Goal: Task Accomplishment & Management: Complete application form

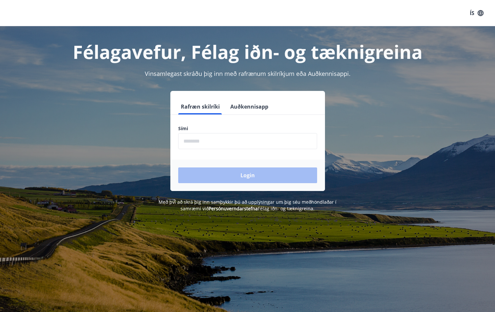
click at [245, 104] on button "Auðkennisapp" at bounding box center [249, 107] width 43 height 16
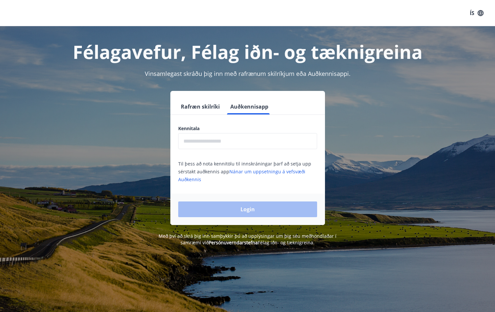
drag, startPoint x: 218, startPoint y: 144, endPoint x: 214, endPoint y: 144, distance: 4.3
click at [218, 144] on input "text" at bounding box center [247, 141] width 139 height 16
type input "**********"
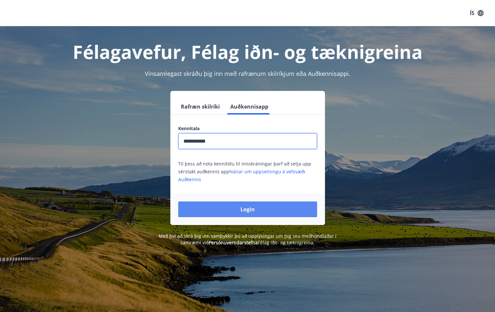
click at [236, 209] on button "Login" at bounding box center [247, 210] width 139 height 16
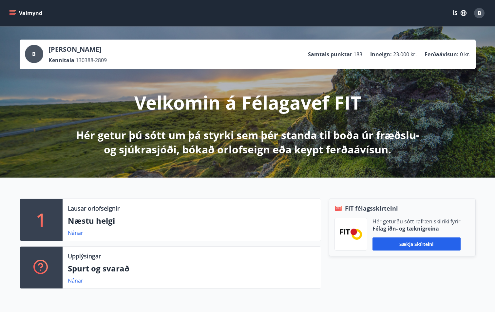
click at [479, 13] on span "B" at bounding box center [479, 12] width 4 height 7
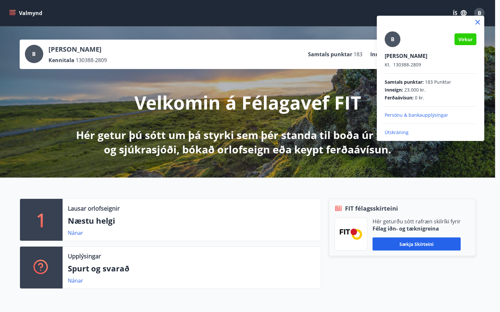
click at [479, 13] on div at bounding box center [250, 156] width 500 height 312
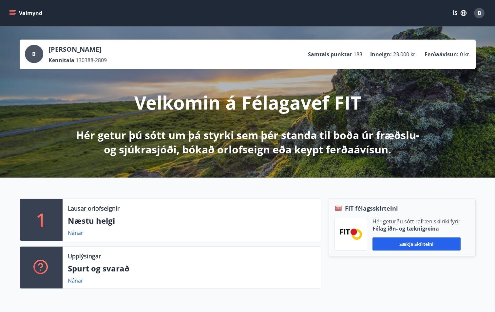
click at [12, 16] on icon "menu" at bounding box center [12, 13] width 7 height 7
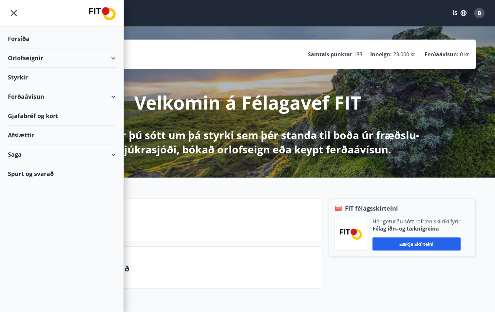
click at [20, 78] on div "Styrkir" at bounding box center [62, 77] width 108 height 19
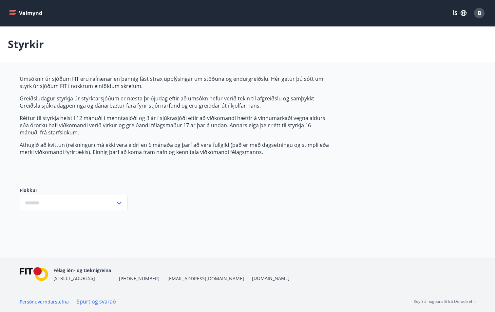
type input "***"
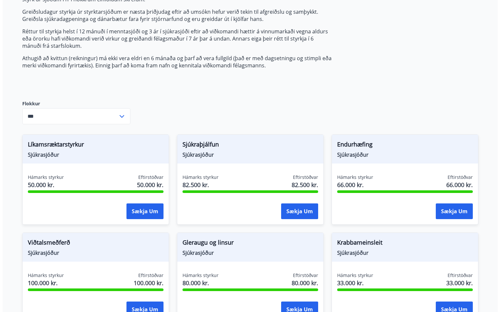
scroll to position [131, 0]
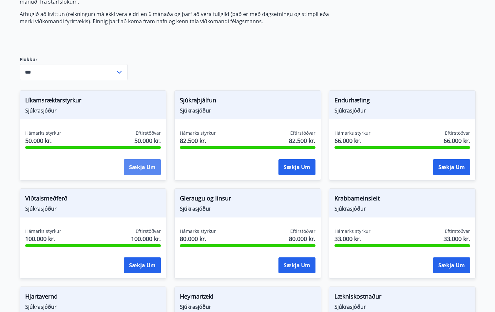
click at [138, 167] on button "Sækja um" at bounding box center [142, 167] width 37 height 16
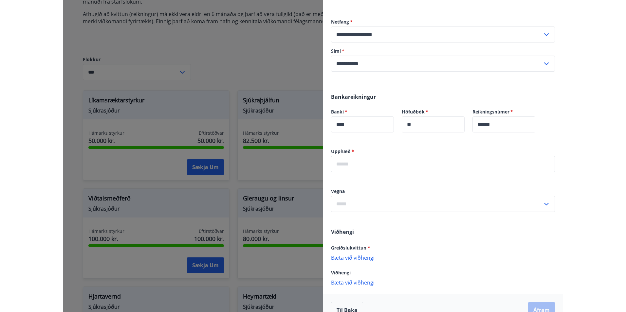
scroll to position [148, 0]
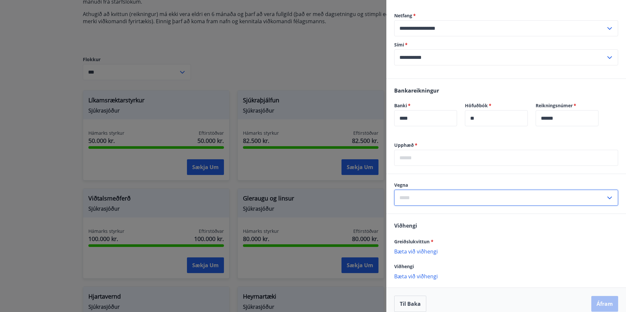
click at [477, 190] on input "text" at bounding box center [499, 198] width 211 height 16
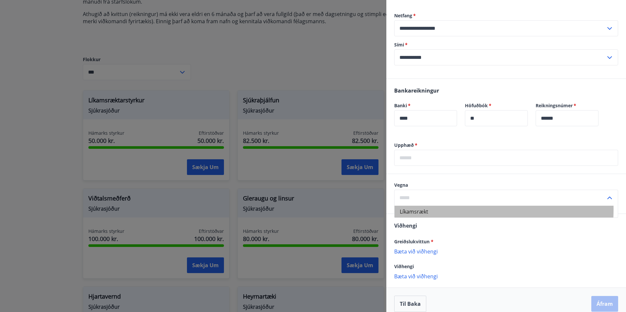
click at [433, 206] on li "Líkamsrækt" at bounding box center [505, 212] width 223 height 12
type input "**********"
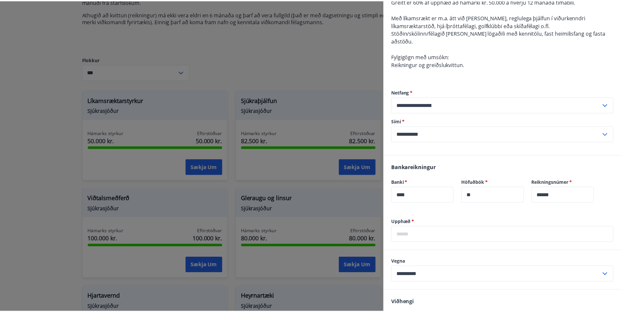
scroll to position [50, 0]
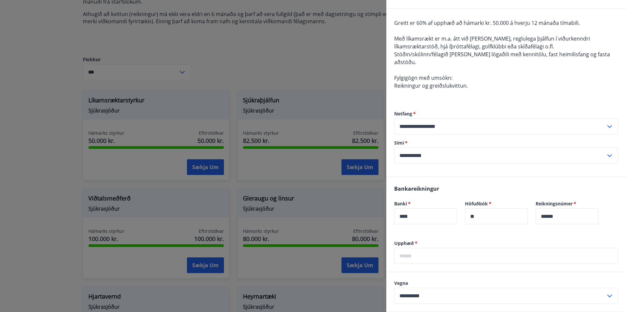
click at [264, 61] on div at bounding box center [313, 156] width 626 height 312
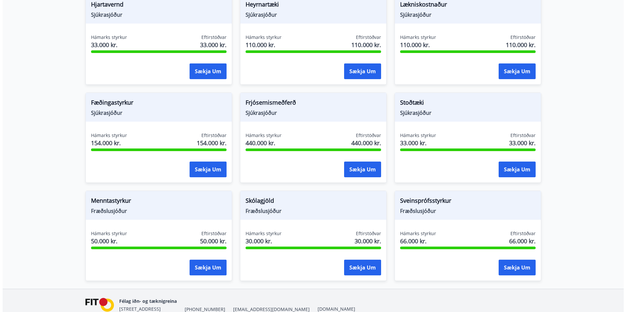
scroll to position [426, 0]
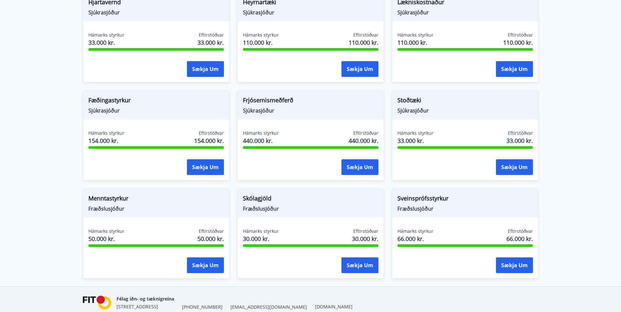
click at [116, 199] on span "Menntastyrkur" at bounding box center [156, 199] width 136 height 11
click at [205, 263] on button "Sækja um" at bounding box center [205, 266] width 37 height 16
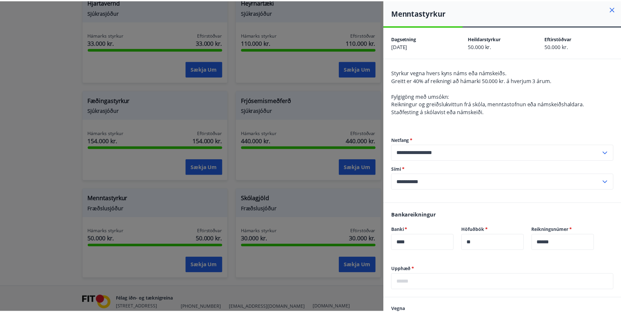
scroll to position [0, 0]
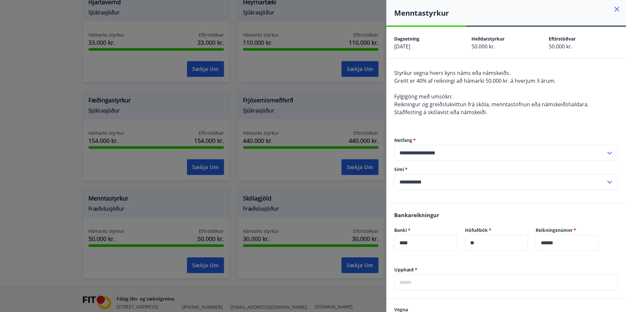
click at [499, 10] on icon at bounding box center [616, 9] width 5 height 5
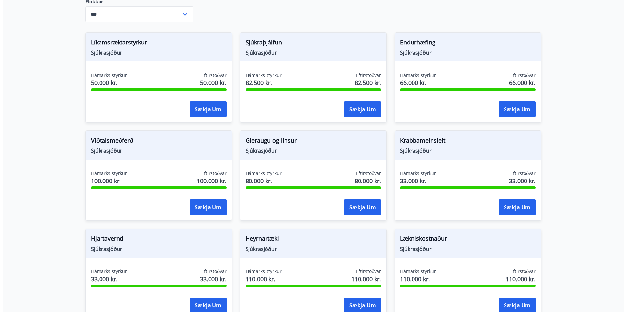
scroll to position [164, 0]
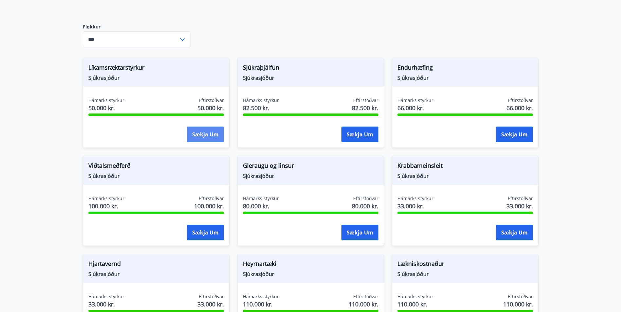
click at [198, 131] on button "Sækja um" at bounding box center [205, 135] width 37 height 16
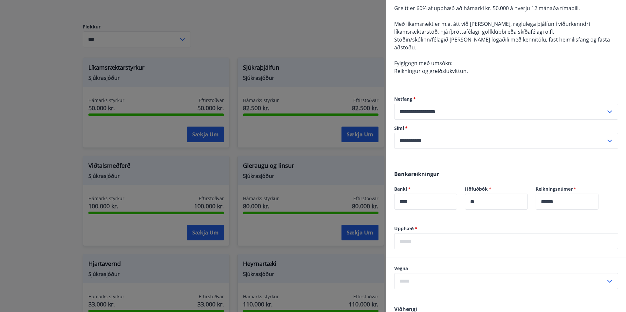
scroll to position [65, 0]
click at [414, 273] on input "text" at bounding box center [499, 281] width 211 height 16
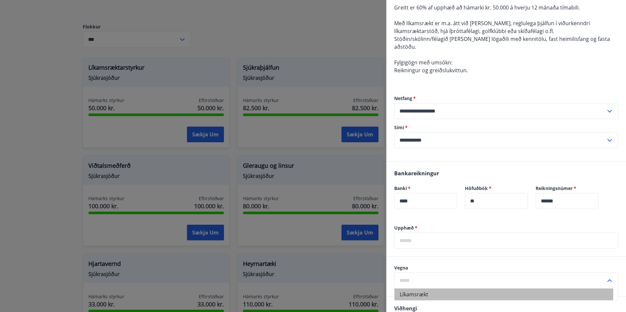
click at [416, 289] on li "Líkamsrækt" at bounding box center [505, 295] width 223 height 12
type input "**********"
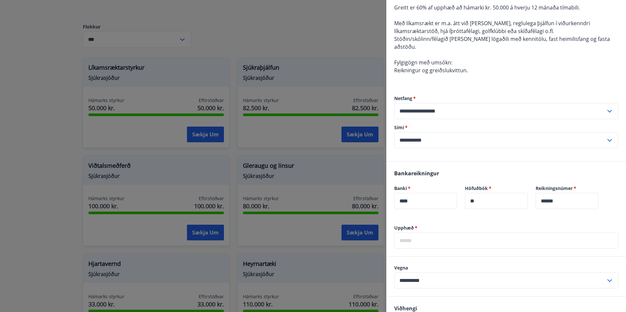
click at [422, 233] on input "text" at bounding box center [506, 241] width 224 height 16
type input "*****"
click at [435, 257] on div "**********" at bounding box center [506, 277] width 240 height 40
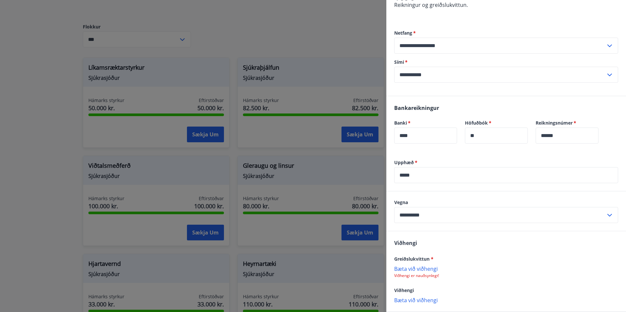
scroll to position [155, 0]
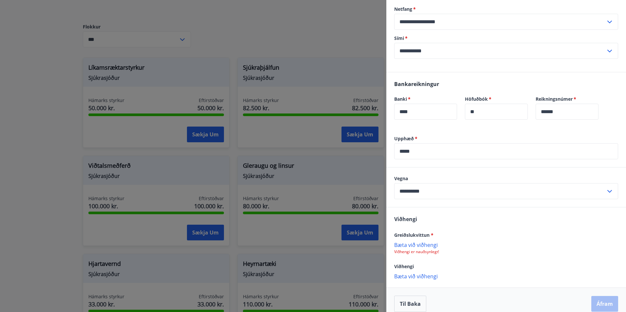
click at [422, 242] on p "Bæta við viðhengi" at bounding box center [506, 245] width 224 height 7
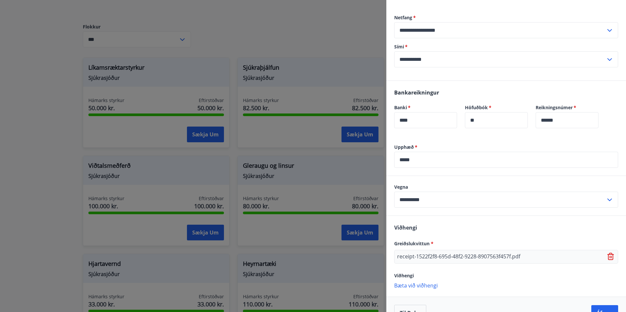
scroll to position [155, 0]
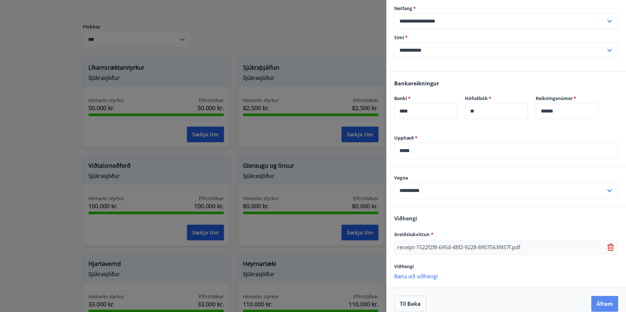
click at [499, 297] on button "Áfram" at bounding box center [604, 304] width 27 height 16
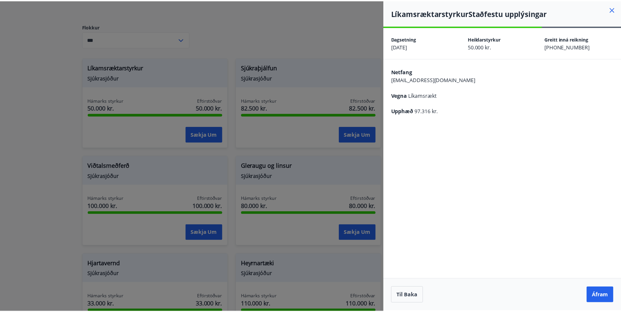
scroll to position [0, 0]
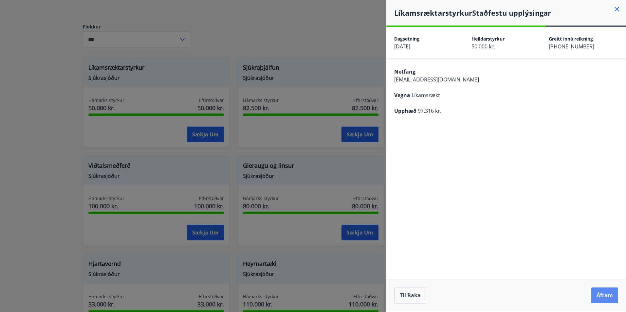
click at [499, 296] on button "Áfram" at bounding box center [604, 296] width 27 height 16
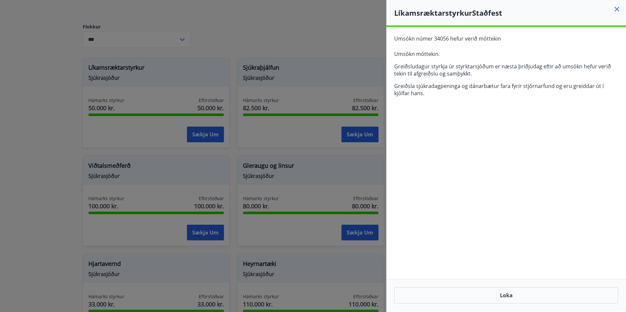
click at [499, 10] on icon at bounding box center [617, 9] width 8 height 8
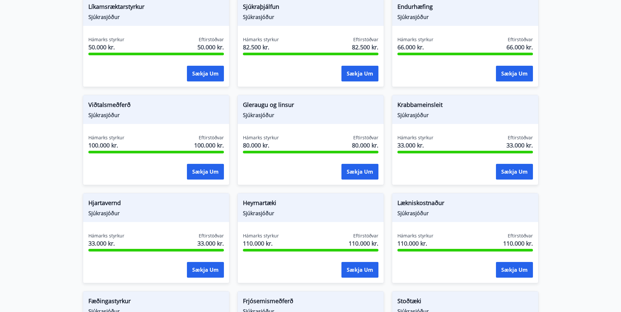
scroll to position [229, 0]
